Goal: Information Seeking & Learning: Learn about a topic

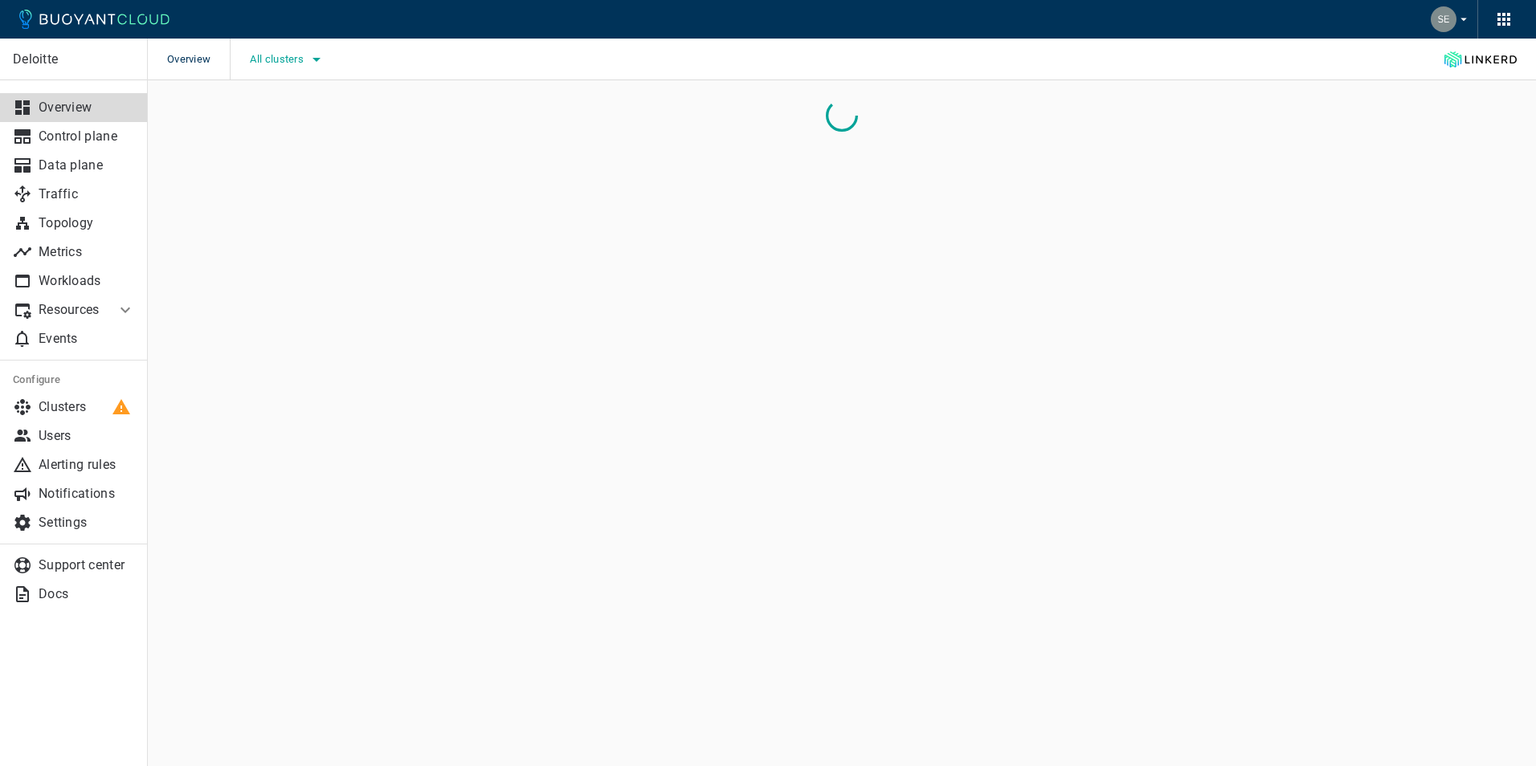
click at [314, 58] on icon "button" at bounding box center [316, 59] width 19 height 19
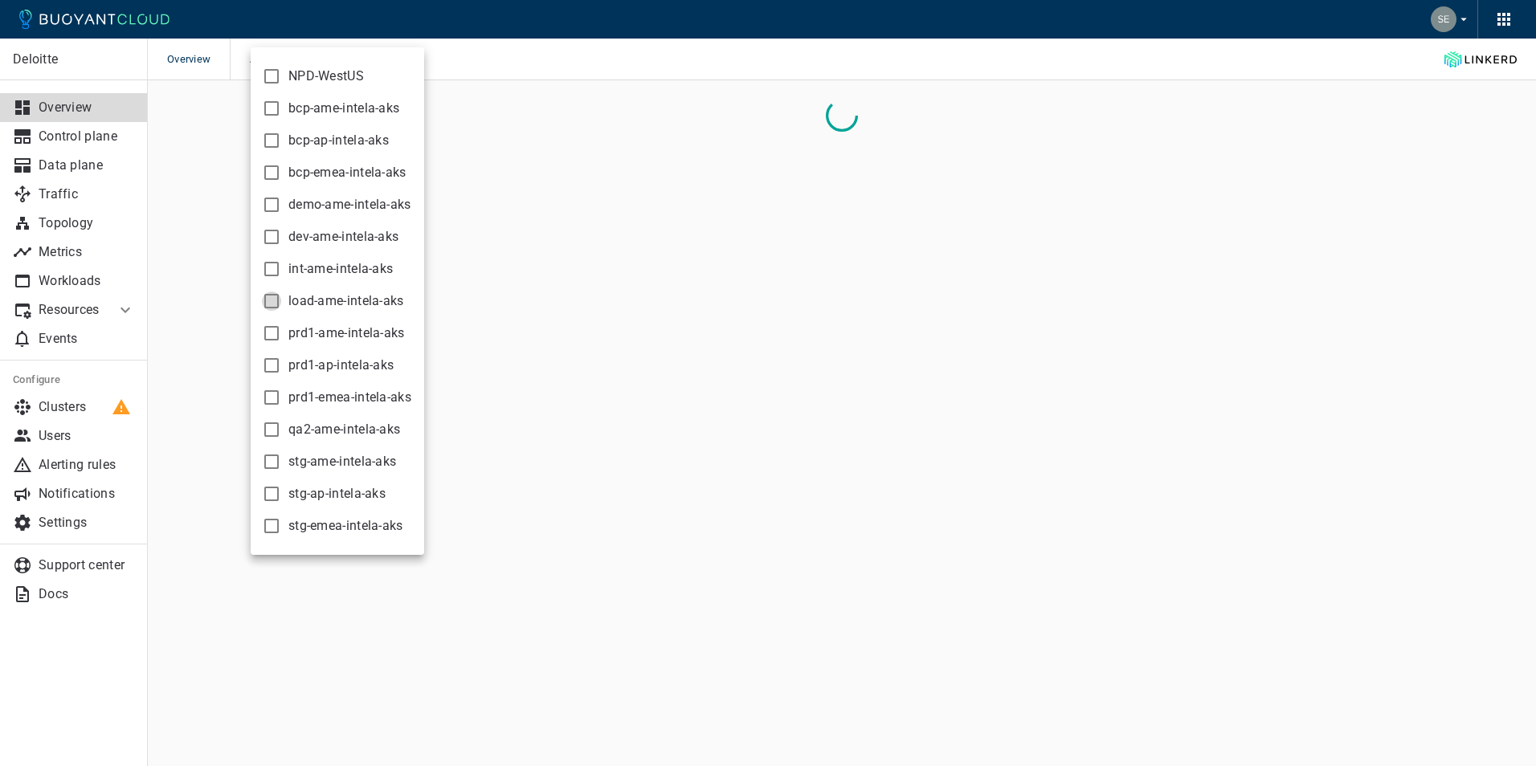
click at [272, 297] on input "load-ame-intela-aks" at bounding box center [271, 301] width 19 height 19
checkbox input "true"
click at [727, 88] on div at bounding box center [768, 383] width 1536 height 766
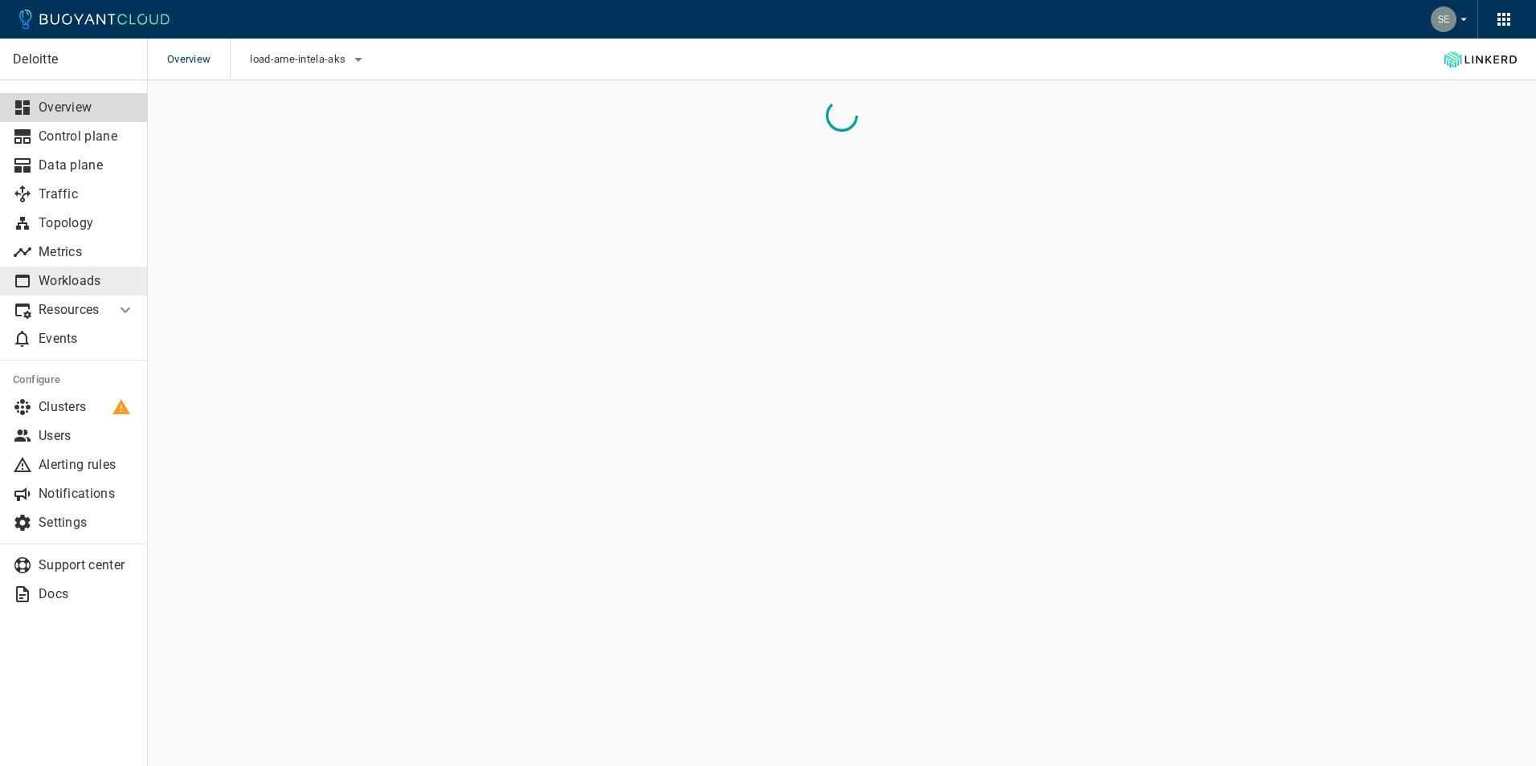
click at [80, 279] on p "Workloads" at bounding box center [87, 281] width 96 height 16
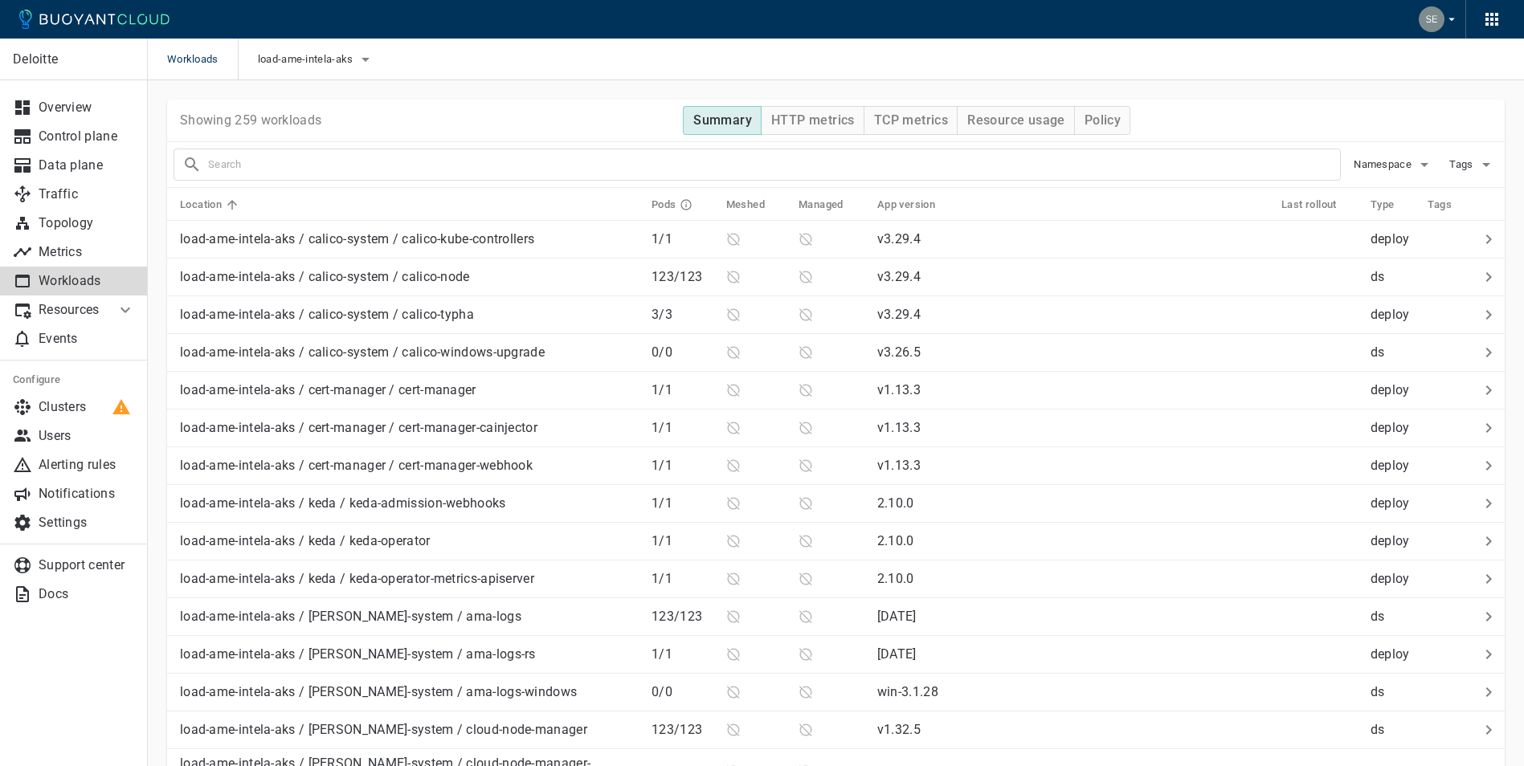
click at [295, 163] on input "text" at bounding box center [774, 164] width 1132 height 22
type input "ce-api"
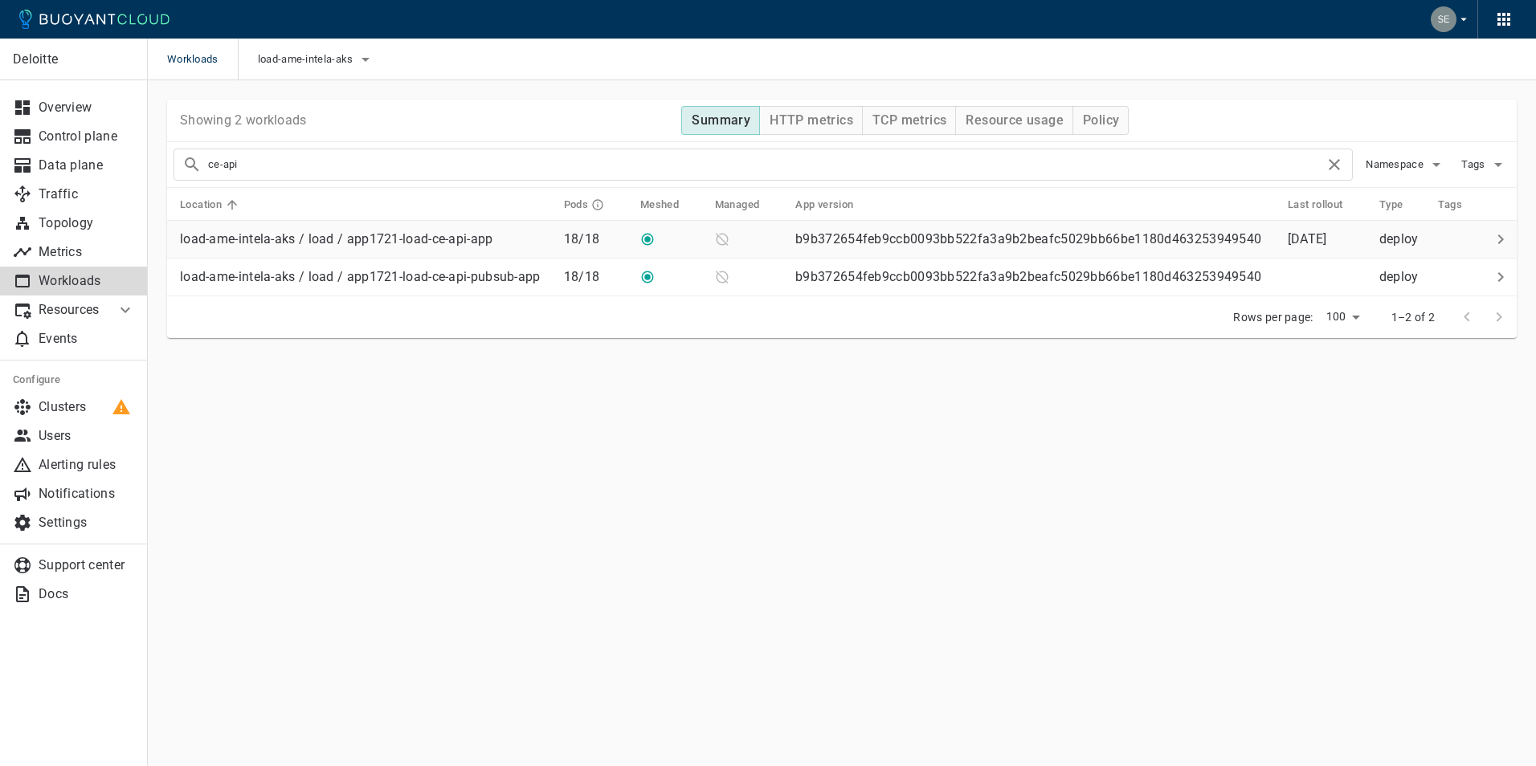
click at [414, 238] on p "load-ame-intela-aks / load / app1721-load-ce-api-app" at bounding box center [336, 239] width 313 height 16
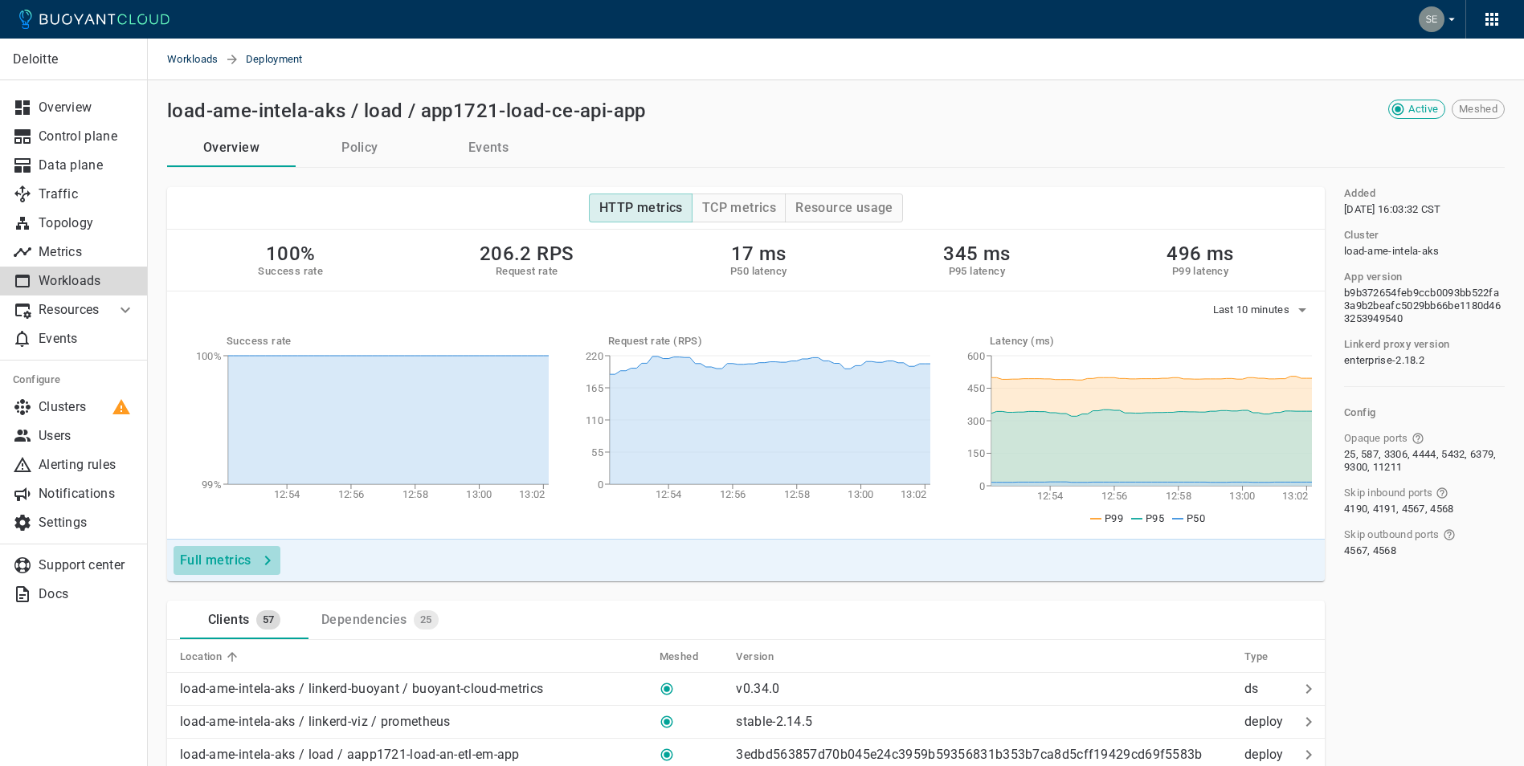
click at [231, 560] on h4 "Full metrics" at bounding box center [216, 561] width 72 height 16
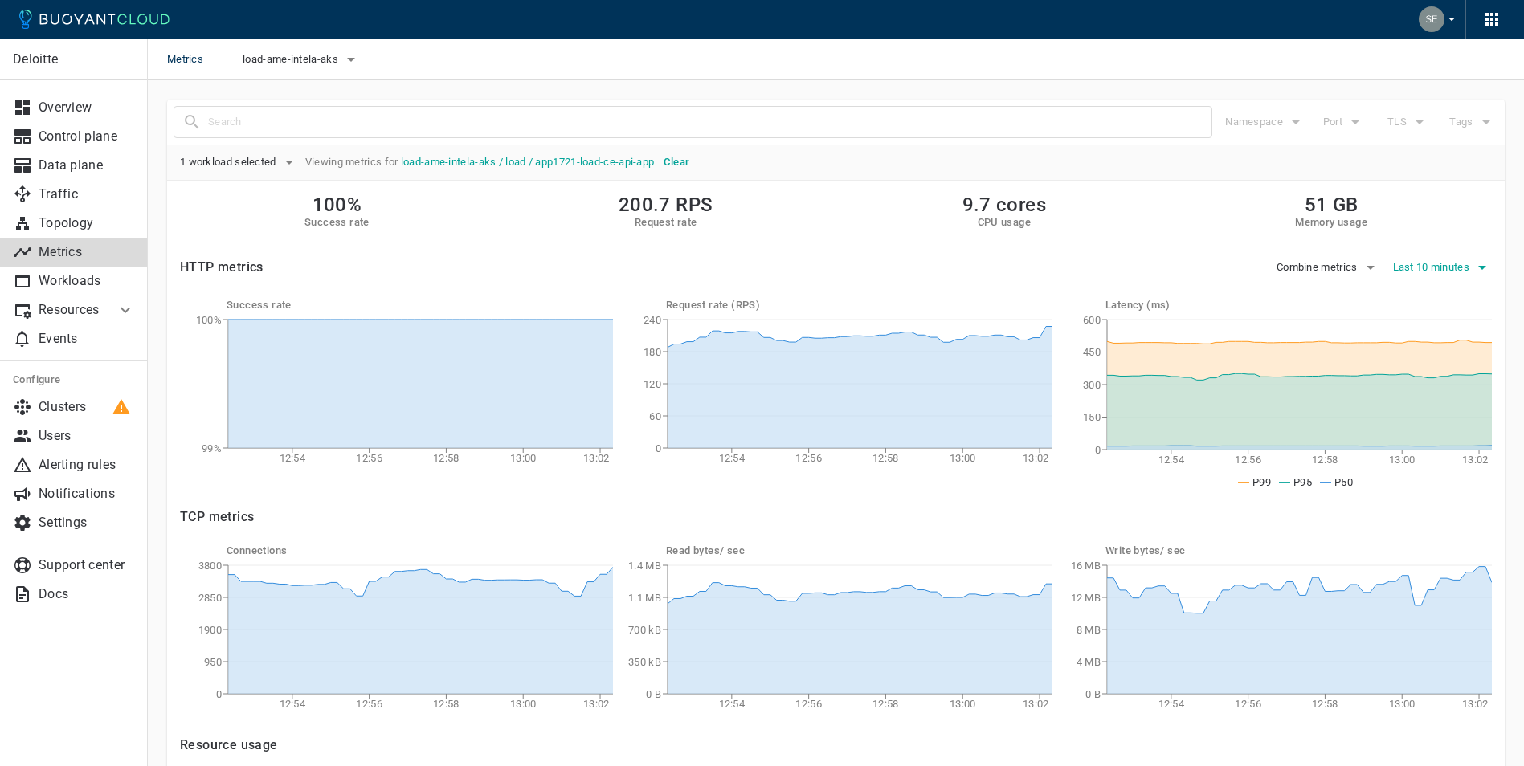
click at [1481, 268] on icon "button" at bounding box center [1482, 268] width 8 height 4
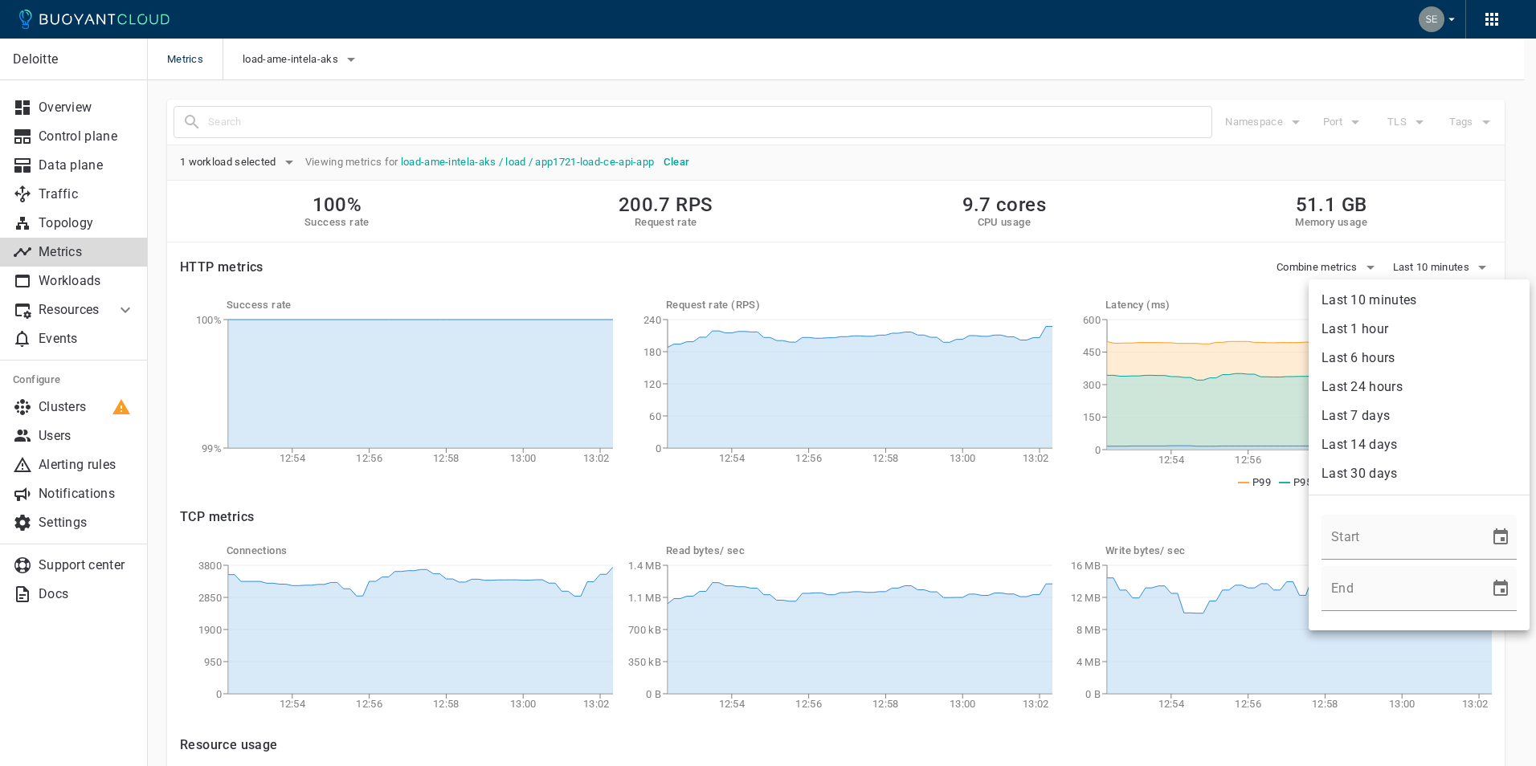
click at [1381, 362] on li "Last 6 hours" at bounding box center [1419, 358] width 221 height 29
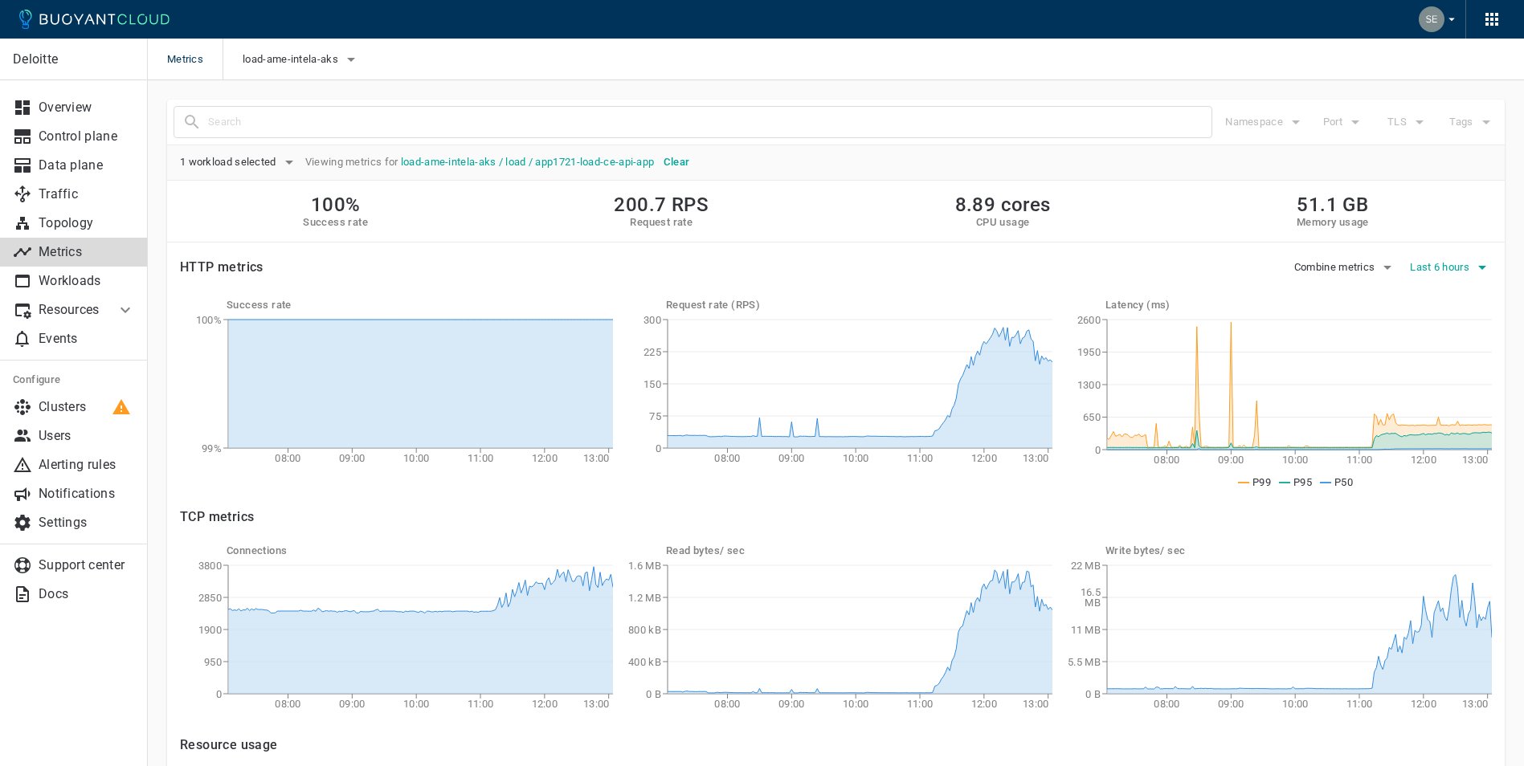
click at [1481, 266] on icon "button" at bounding box center [1482, 268] width 8 height 4
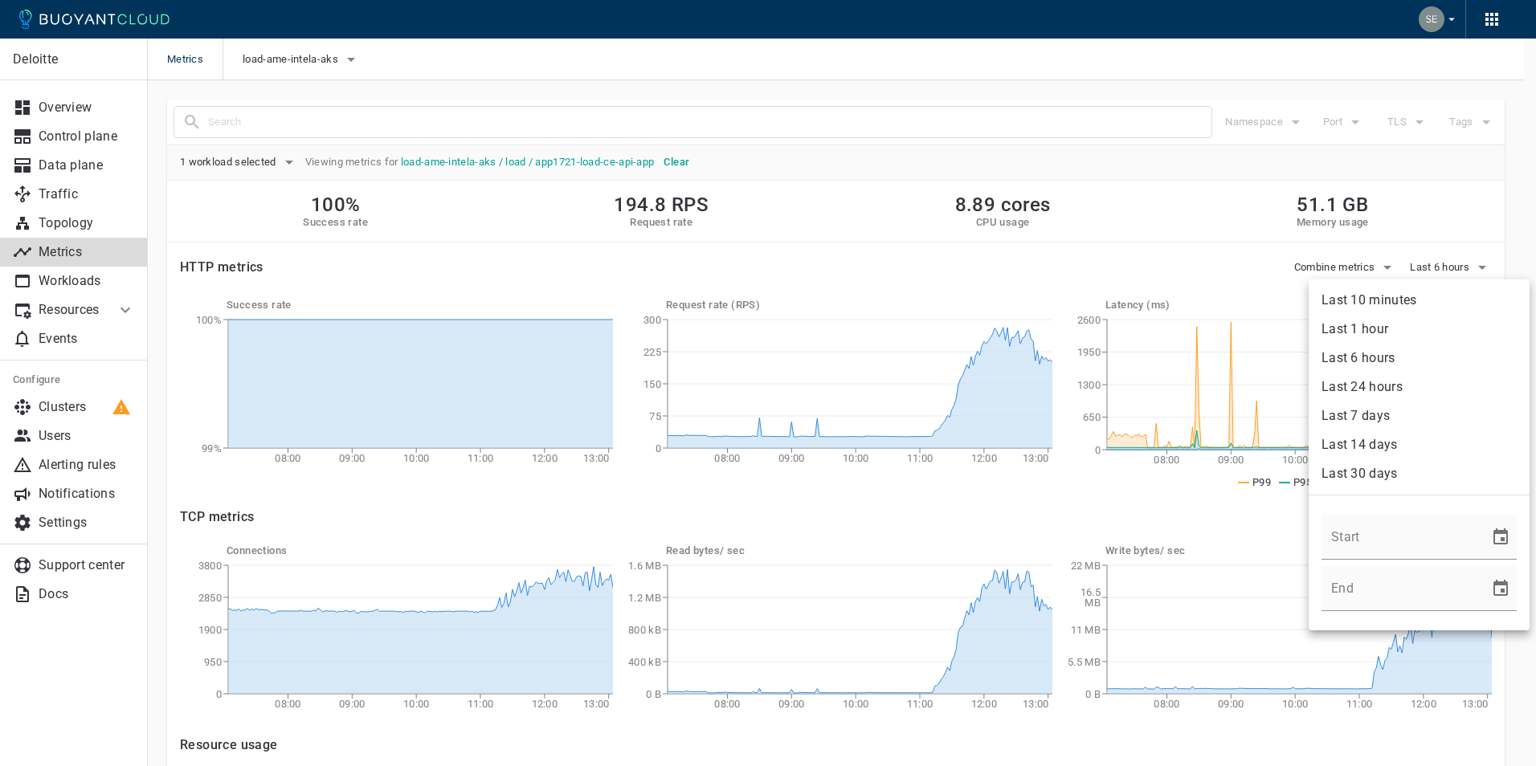
click at [1399, 390] on li "Last 24 hours" at bounding box center [1419, 387] width 221 height 29
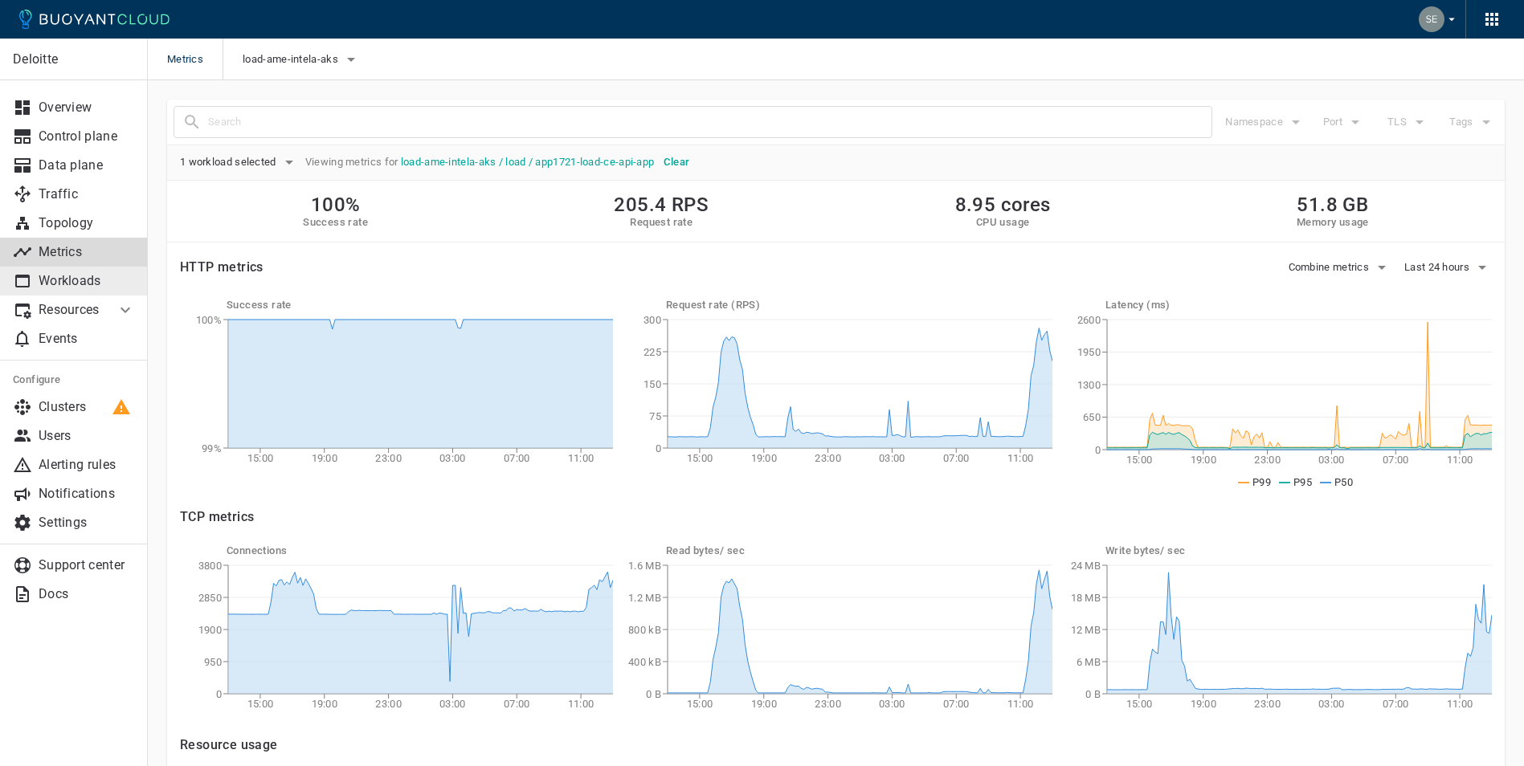
click at [80, 272] on link "Workloads" at bounding box center [74, 281] width 148 height 29
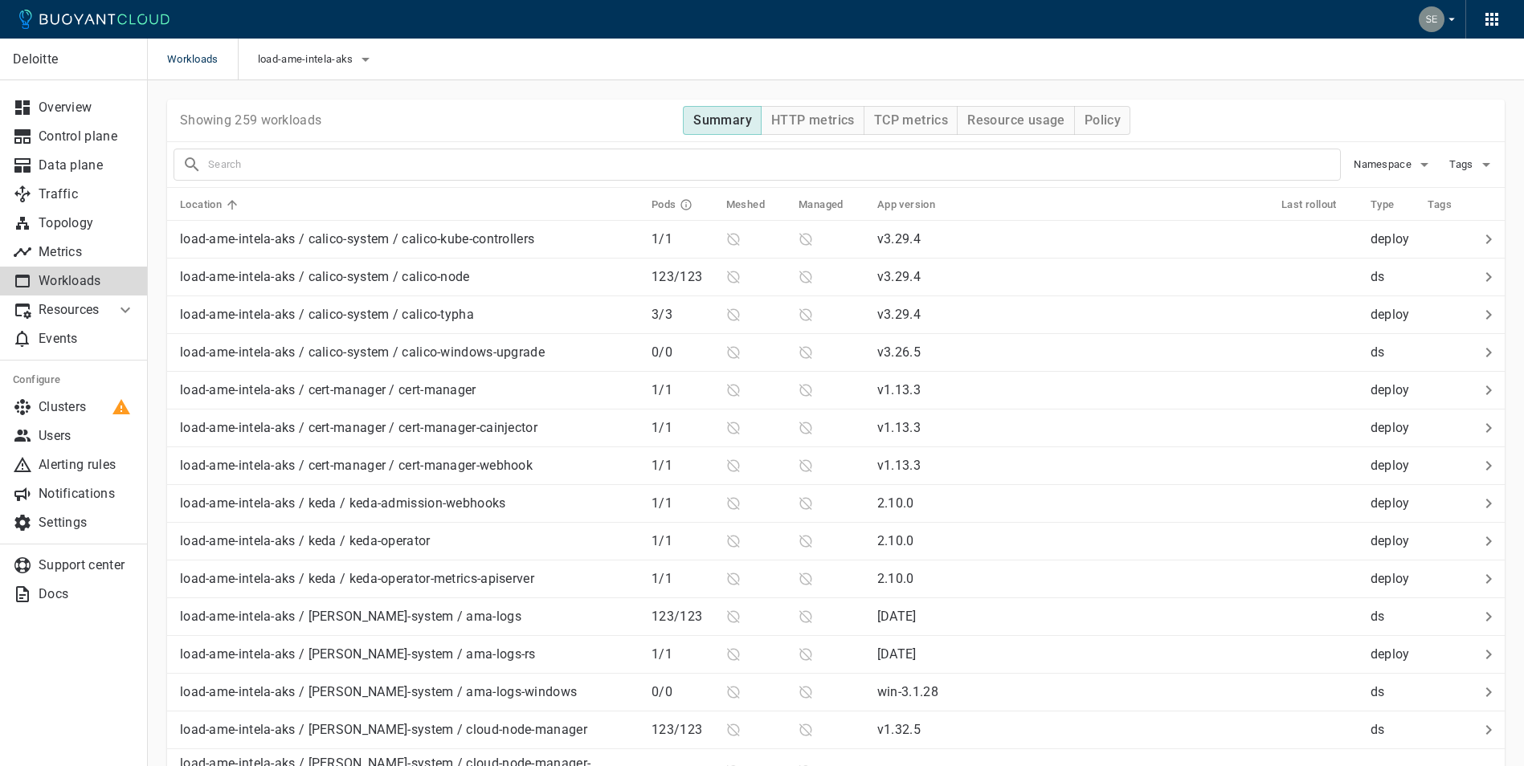
click at [309, 157] on input "text" at bounding box center [774, 164] width 1132 height 22
type input "contain"
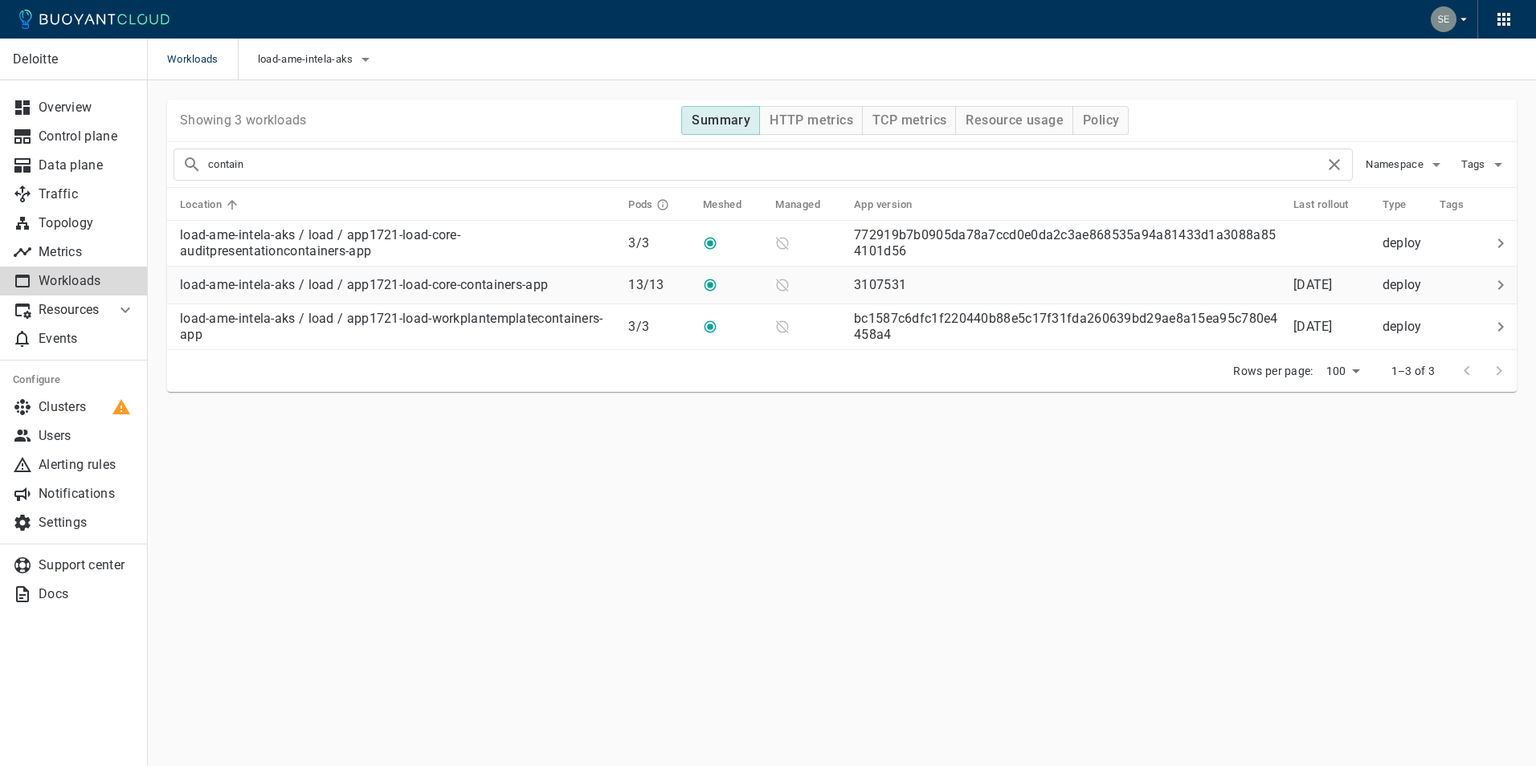
click at [493, 288] on p "load-ame-intela-aks / load / app1721-load-core-containers-app" at bounding box center [364, 285] width 368 height 16
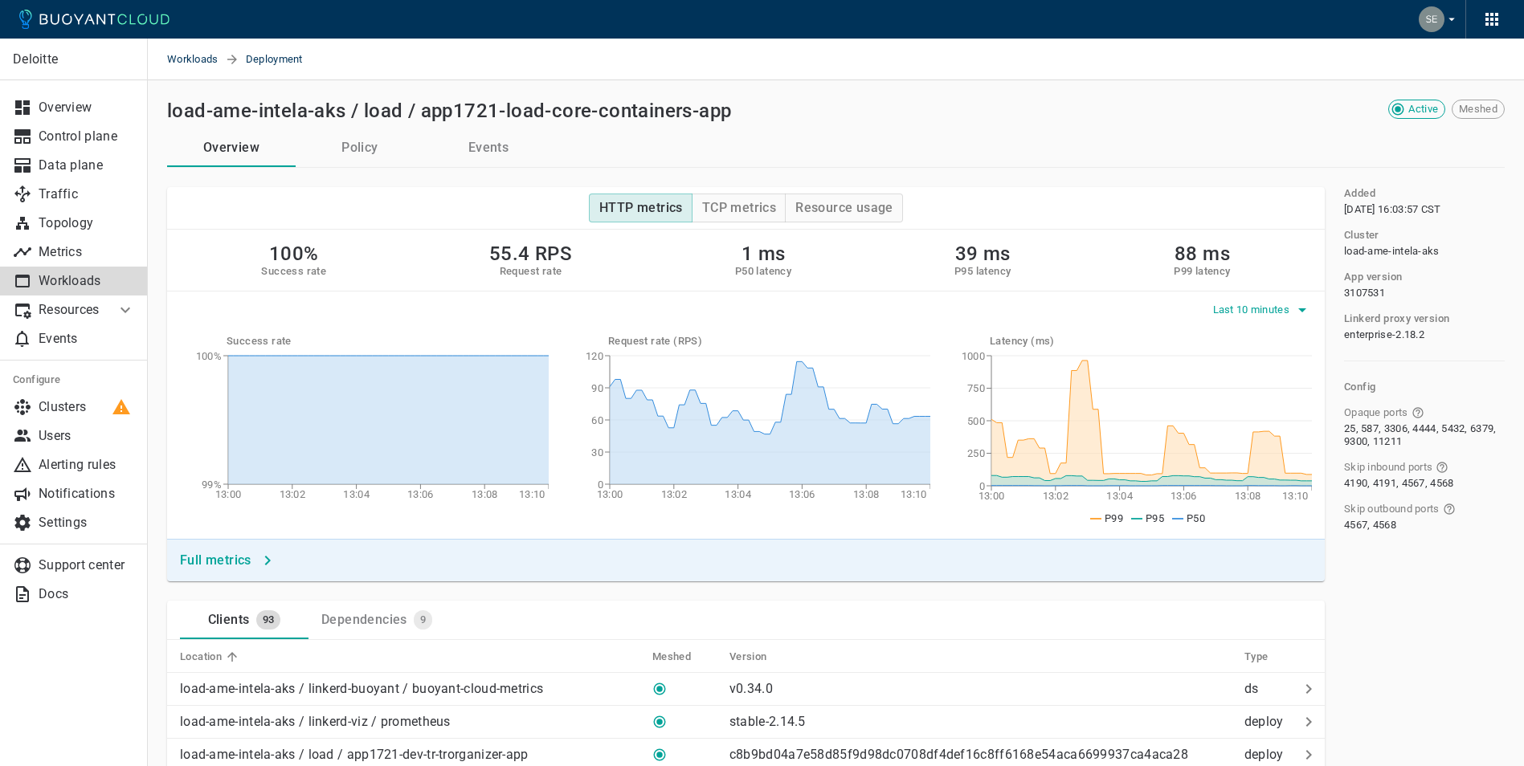
click at [1298, 304] on icon "button" at bounding box center [1302, 309] width 19 height 19
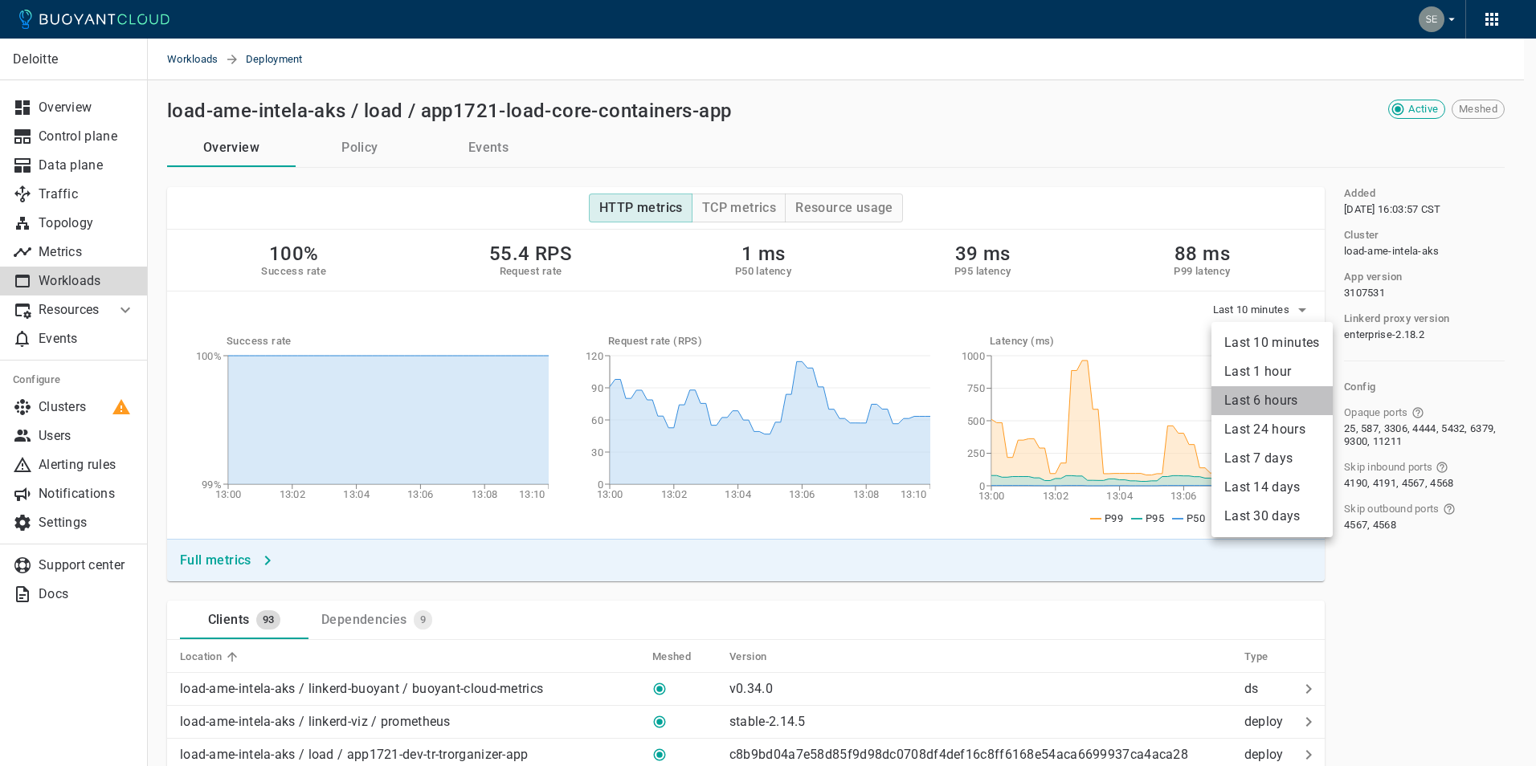
click at [1284, 403] on li "Last 6 hours" at bounding box center [1272, 400] width 121 height 29
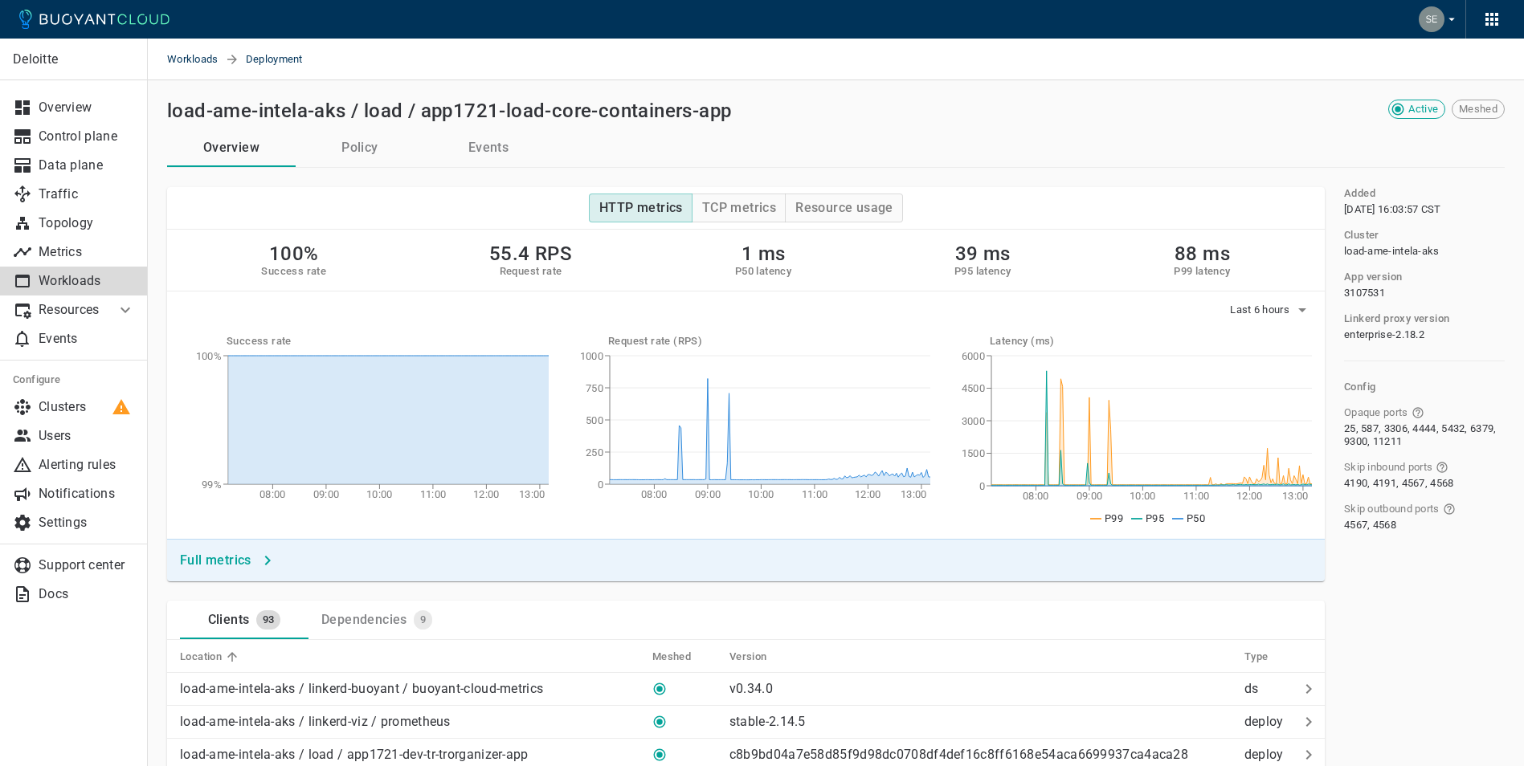
click at [239, 554] on h4 "Full metrics" at bounding box center [216, 561] width 72 height 16
